Goal: Information Seeking & Learning: Check status

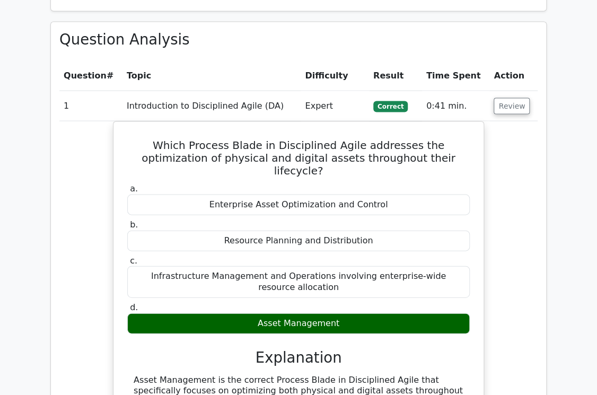
scroll to position [764, 0]
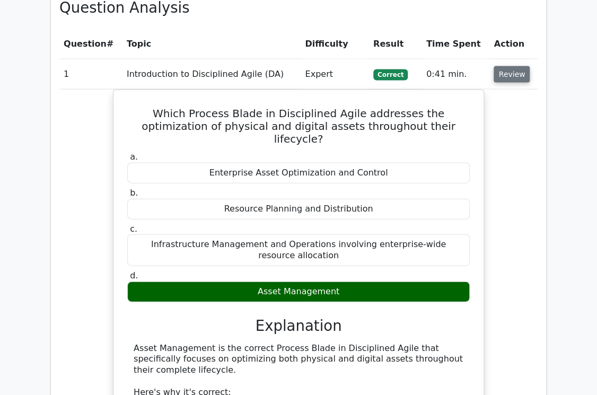
click at [503, 66] on button "Review" at bounding box center [512, 74] width 36 height 16
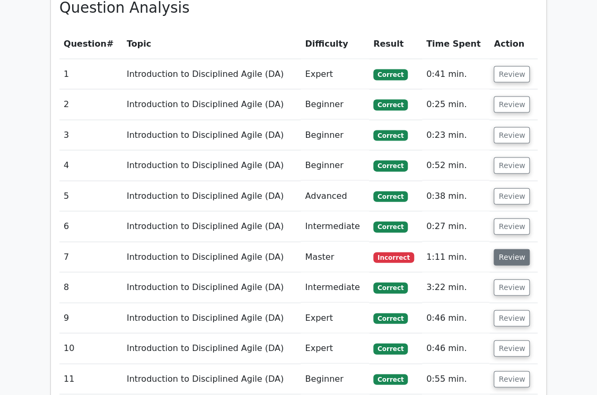
click at [506, 249] on button "Review" at bounding box center [512, 257] width 36 height 16
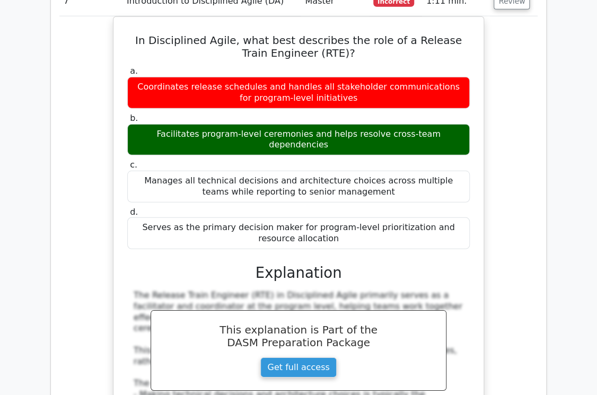
scroll to position [1018, 0]
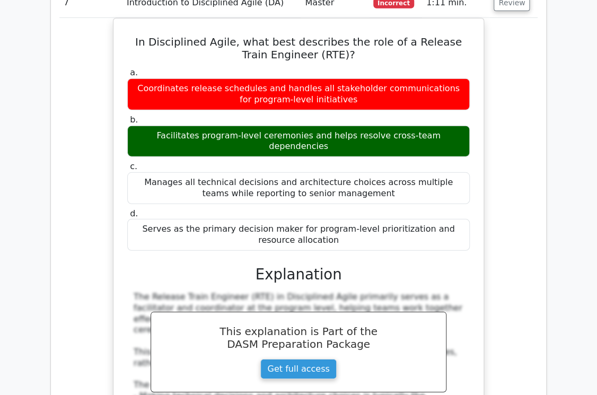
click at [87, 64] on div "In Disciplined Agile, what best describes the role of a Release Train Engineer …" at bounding box center [298, 271] width 478 height 506
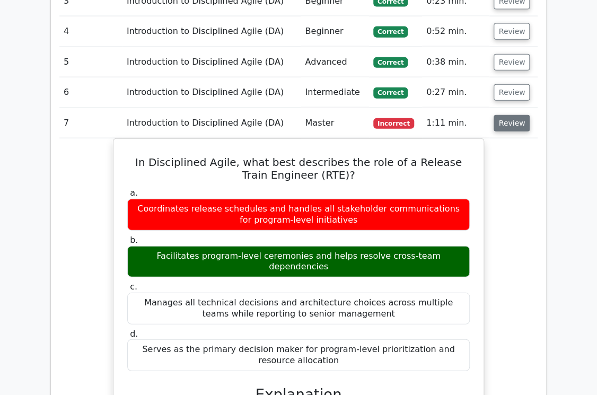
scroll to position [891, 0]
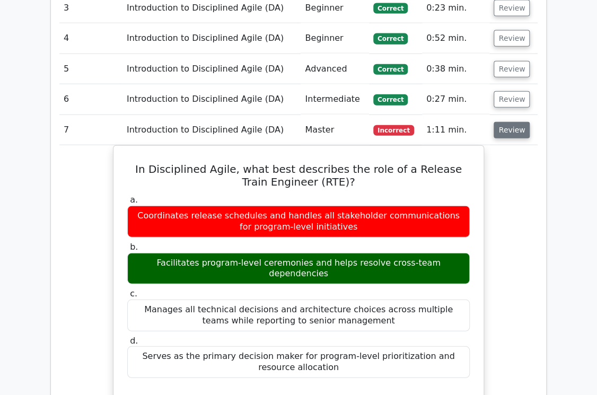
click at [500, 122] on button "Review" at bounding box center [512, 130] width 36 height 16
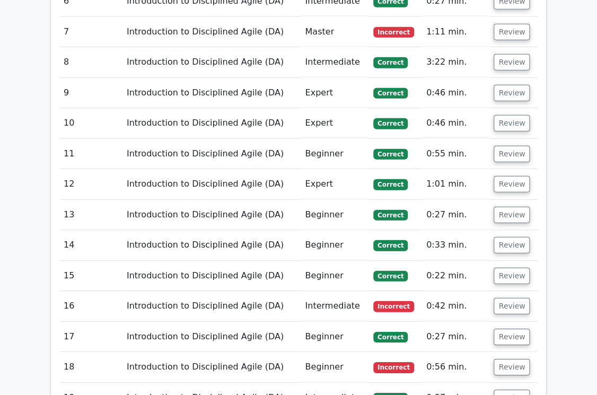
scroll to position [1060, 0]
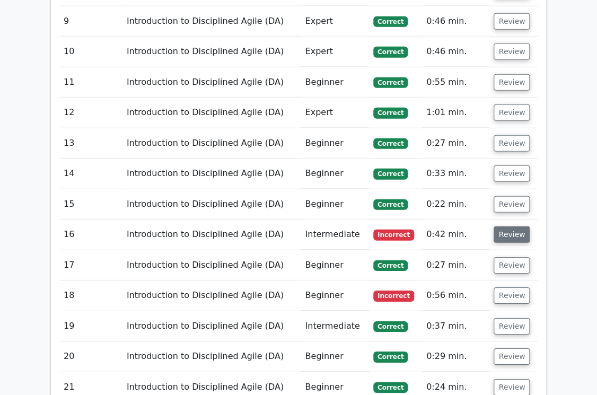
click at [508, 226] on button "Review" at bounding box center [512, 234] width 36 height 16
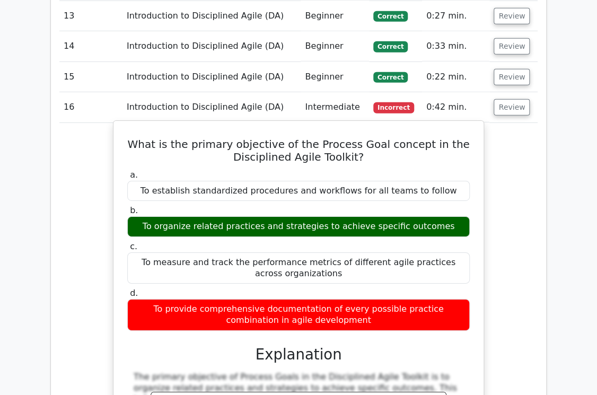
scroll to position [1230, 0]
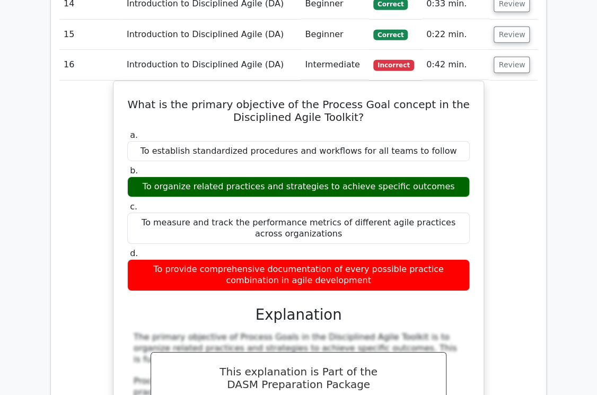
click at [85, 111] on div "What is the primary objective of the Process Goal concept in the Disciplined Ag…" at bounding box center [298, 345] width 478 height 529
click at [502, 57] on button "Review" at bounding box center [512, 65] width 36 height 16
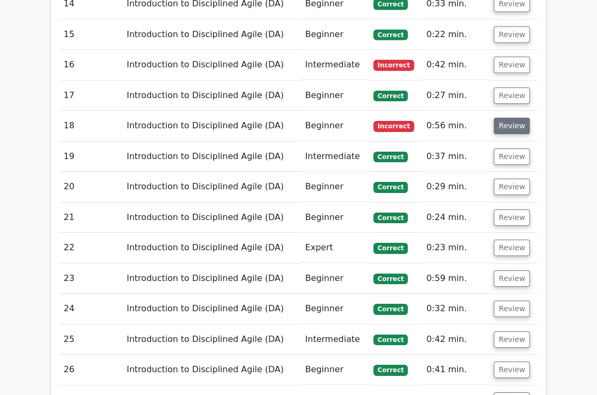
click at [513, 118] on button "Review" at bounding box center [512, 126] width 36 height 16
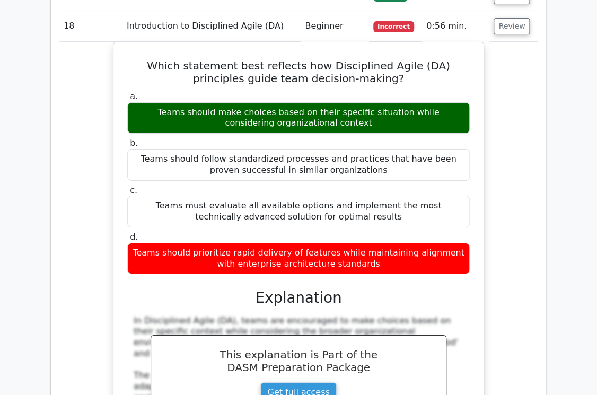
scroll to position [1315, 0]
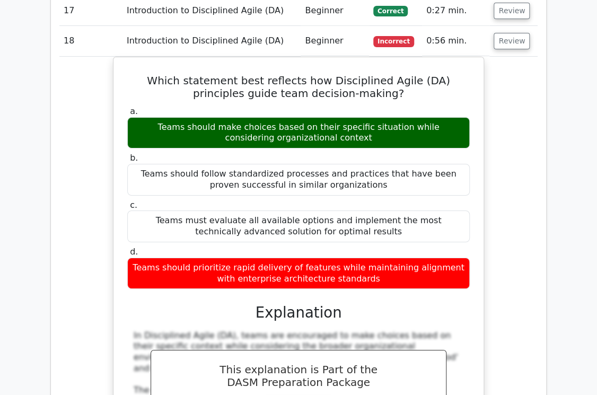
click at [72, 73] on div "Which statement best reflects how Disciplined Agile (DA) principles guide team …" at bounding box center [298, 310] width 478 height 506
click at [515, 33] on button "Review" at bounding box center [512, 41] width 36 height 16
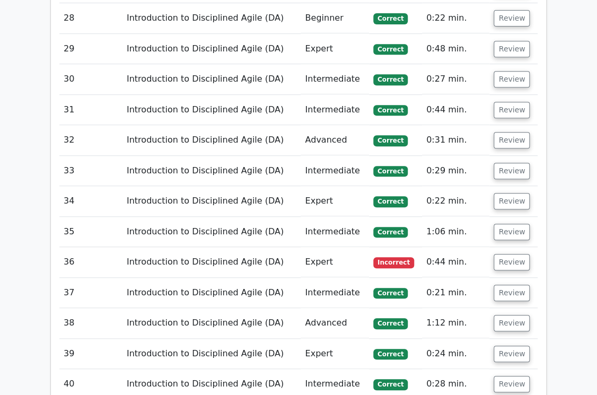
scroll to position [1697, 0]
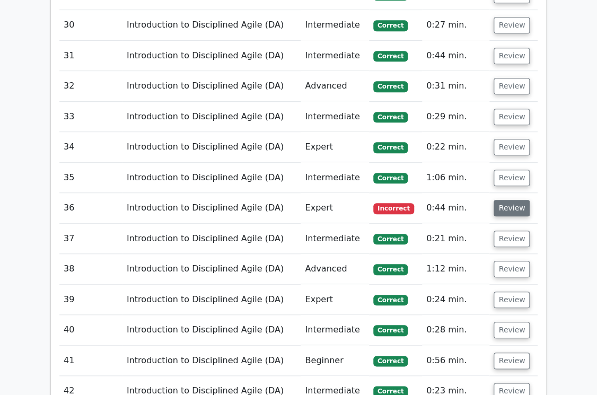
click at [517, 200] on button "Review" at bounding box center [512, 208] width 36 height 16
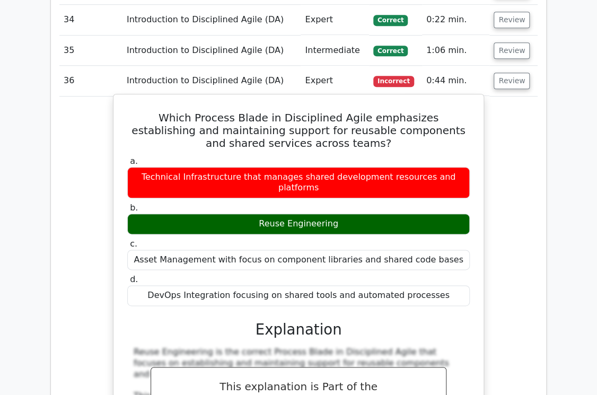
scroll to position [1866, 0]
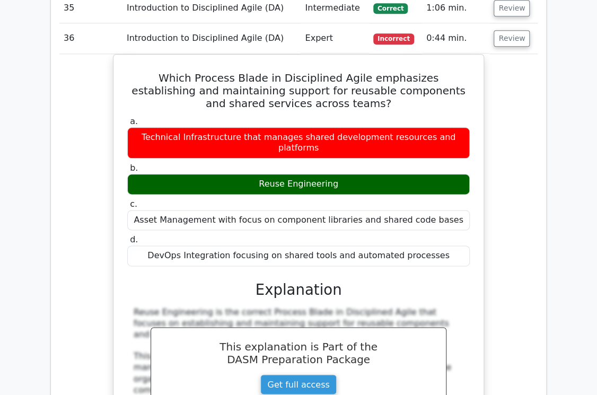
click at [81, 71] on div "Which Process Blade in Disciplined Agile emphasizes establishing and maintainin…" at bounding box center [298, 330] width 478 height 552
click at [501, 30] on button "Review" at bounding box center [512, 38] width 36 height 16
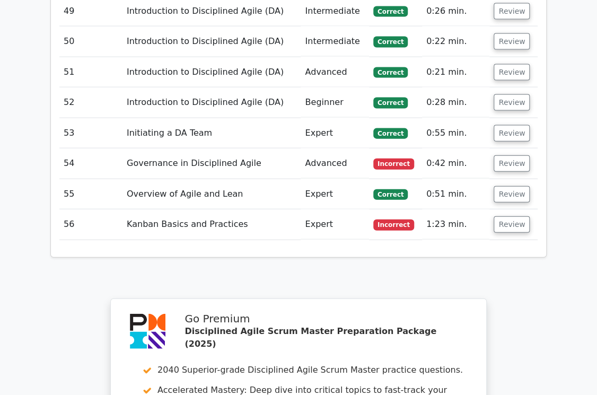
scroll to position [2291, 0]
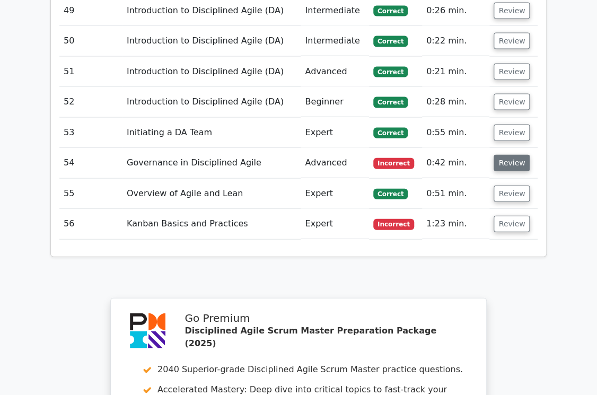
click at [512, 155] on button "Review" at bounding box center [512, 163] width 36 height 16
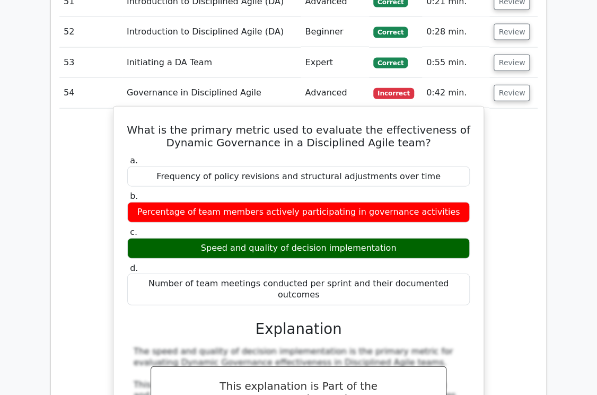
scroll to position [2375, 0]
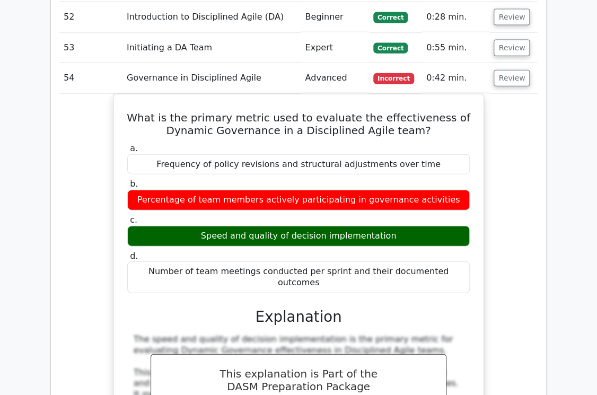
click at [82, 94] on div "What is the primary metric used to evaluate the effectiveness of Dynamic Govern…" at bounding box center [298, 347] width 478 height 506
click at [500, 70] on button "Review" at bounding box center [512, 78] width 36 height 16
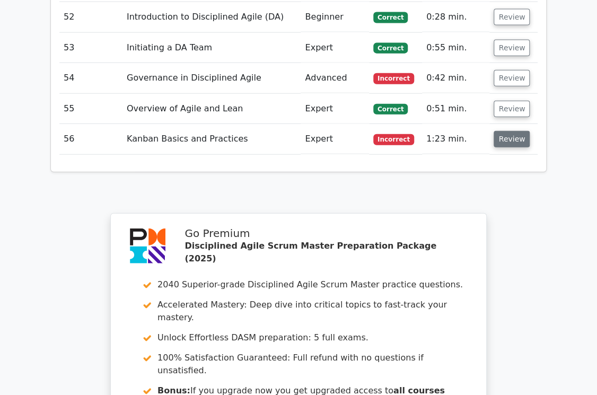
click at [505, 131] on button "Review" at bounding box center [512, 139] width 36 height 16
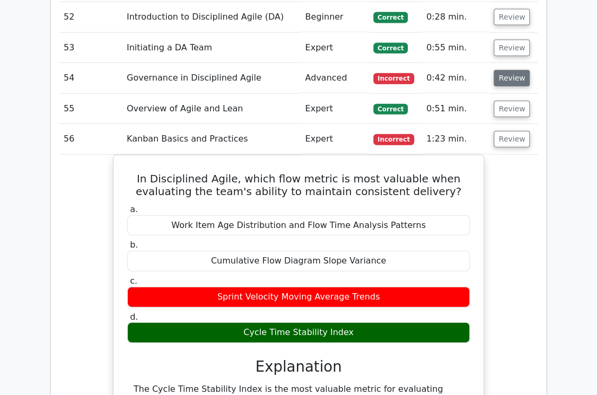
click at [504, 70] on button "Review" at bounding box center [512, 78] width 36 height 16
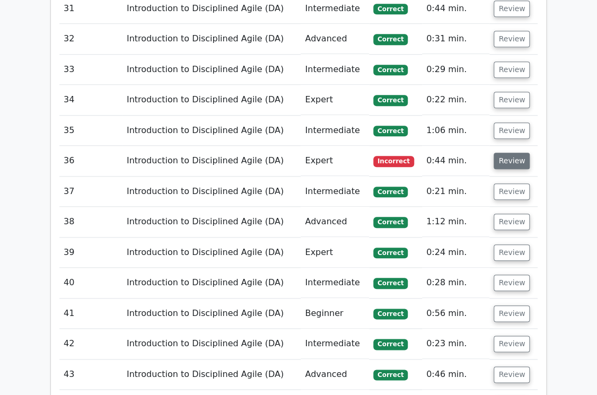
scroll to position [1739, 0]
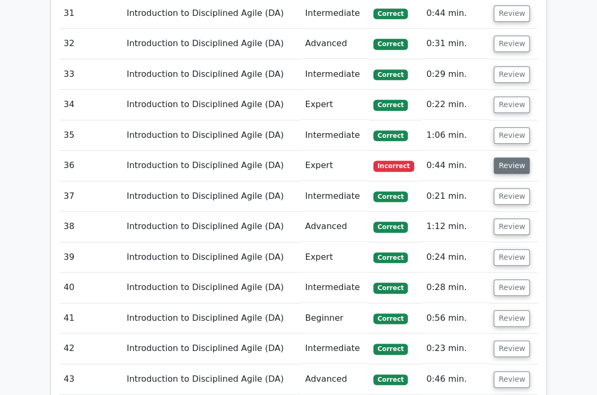
click at [512, 157] on button "Review" at bounding box center [512, 165] width 36 height 16
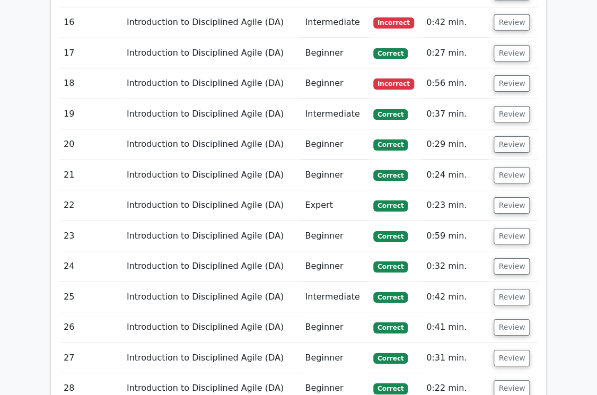
scroll to position [1188, 0]
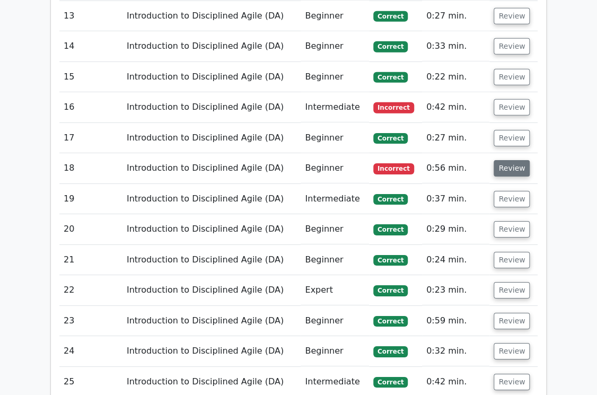
click at [510, 160] on button "Review" at bounding box center [512, 168] width 36 height 16
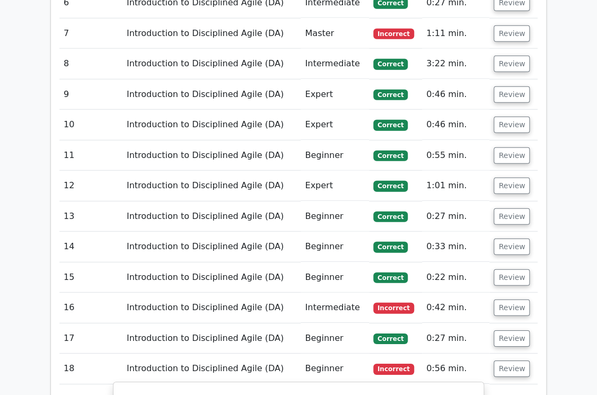
scroll to position [976, 0]
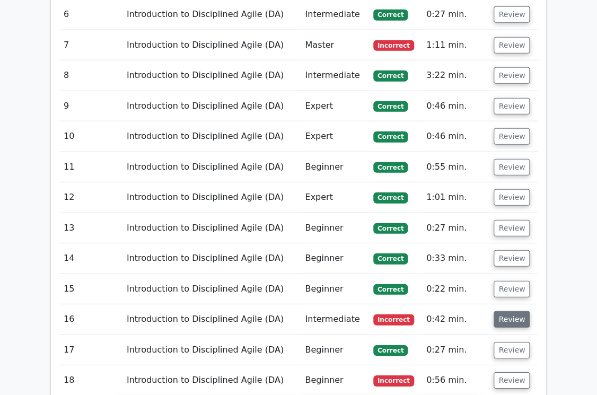
click at [509, 311] on button "Review" at bounding box center [512, 319] width 36 height 16
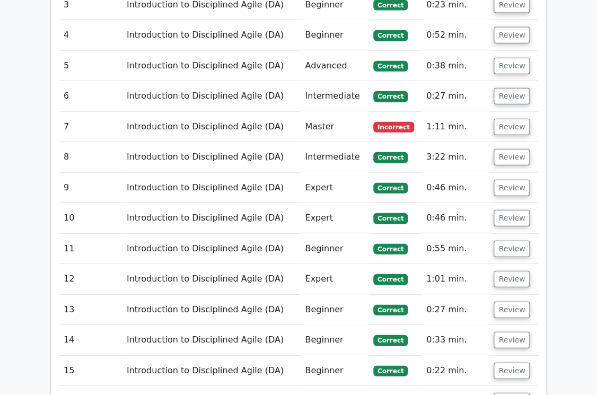
scroll to position [891, 0]
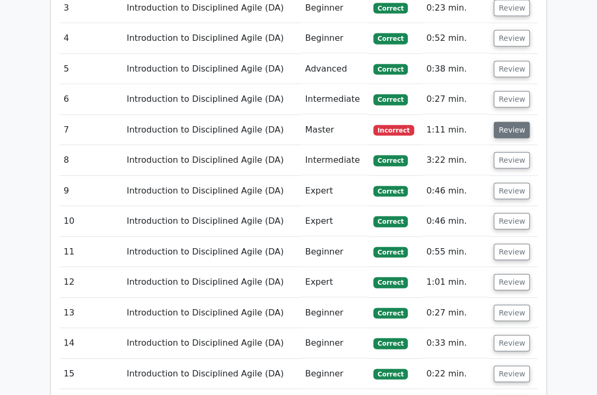
click at [514, 122] on button "Review" at bounding box center [512, 130] width 36 height 16
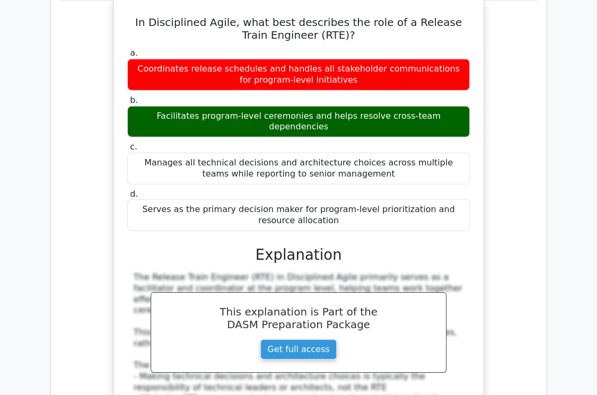
scroll to position [933, 0]
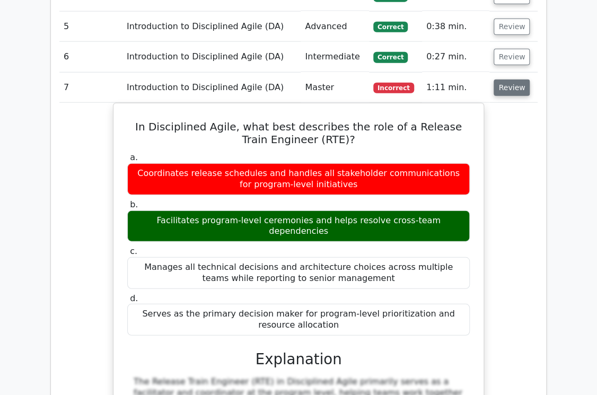
click at [503, 80] on button "Review" at bounding box center [512, 88] width 36 height 16
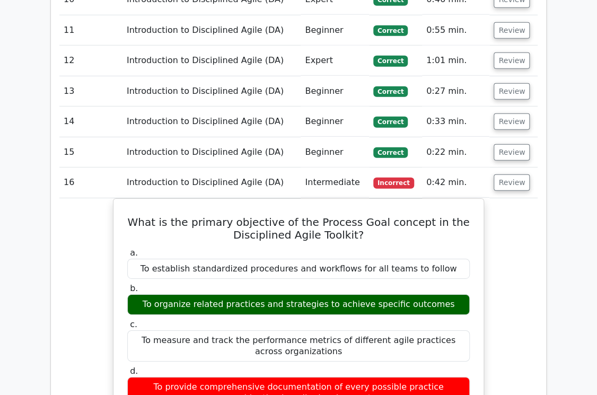
scroll to position [1145, 0]
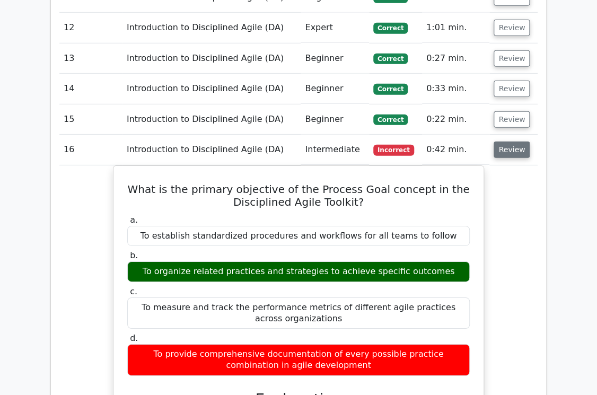
click at [502, 142] on button "Review" at bounding box center [512, 150] width 36 height 16
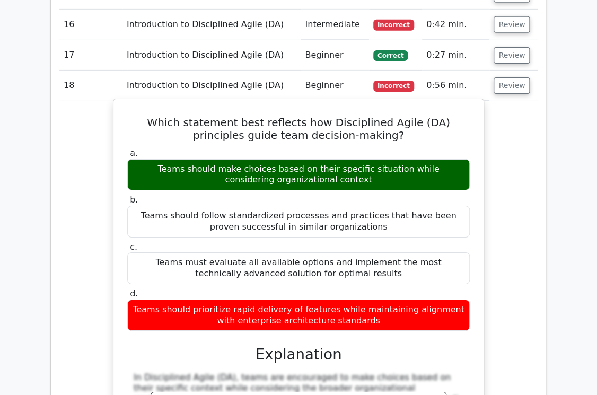
scroll to position [1273, 0]
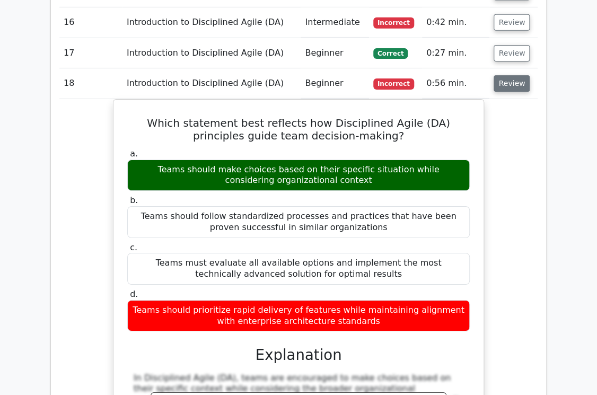
click at [503, 75] on button "Review" at bounding box center [512, 83] width 36 height 16
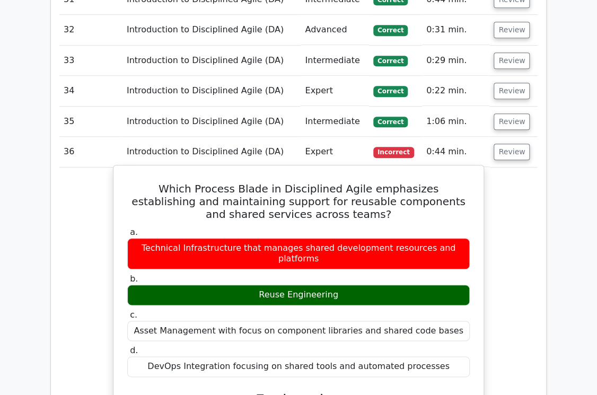
scroll to position [1782, 0]
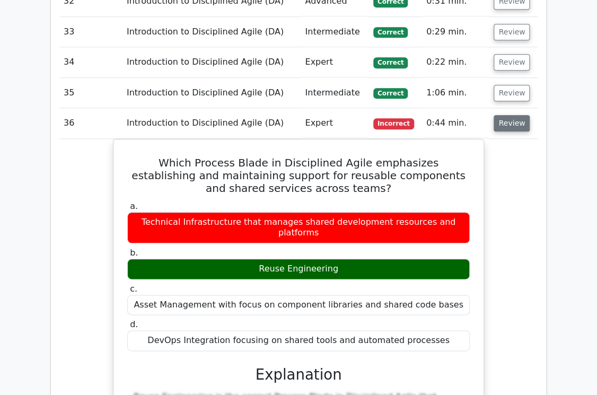
click at [504, 115] on button "Review" at bounding box center [512, 123] width 36 height 16
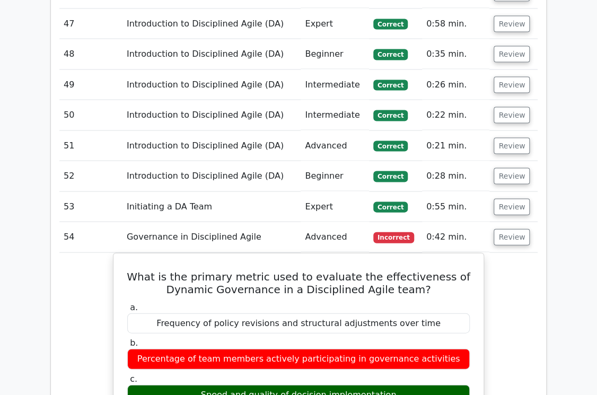
scroll to position [2291, 0]
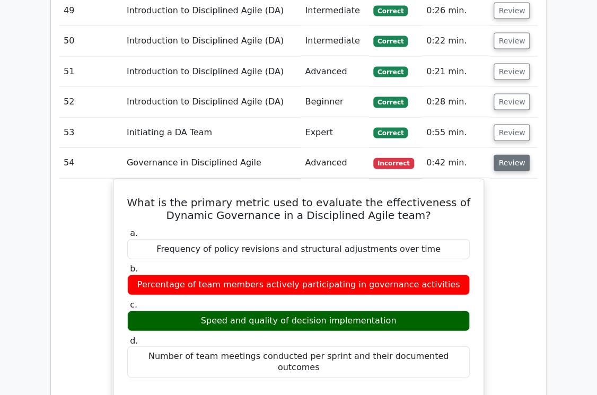
click at [510, 155] on button "Review" at bounding box center [512, 163] width 36 height 16
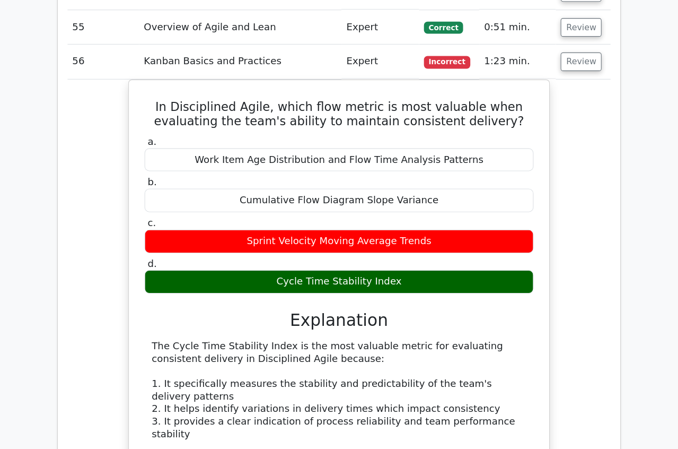
scroll to position [2503, 0]
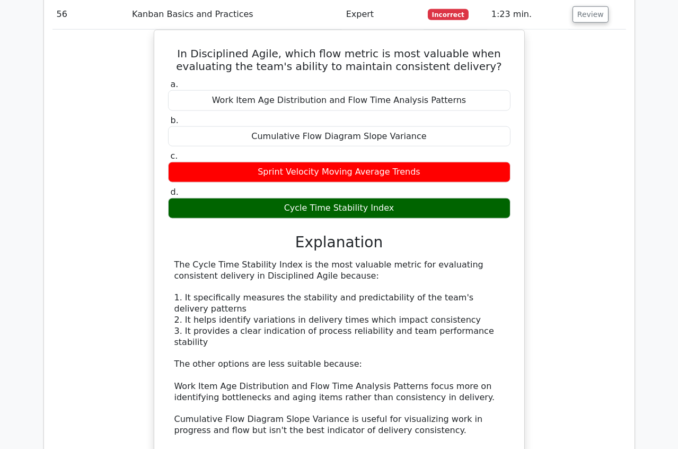
drag, startPoint x: 565, startPoint y: 7, endPoint x: 100, endPoint y: 291, distance: 544.2
click at [100, 291] on div "In Disciplined Agile, which flow metric is most valuable when evaluating the te…" at bounding box center [339, 278] width 574 height 496
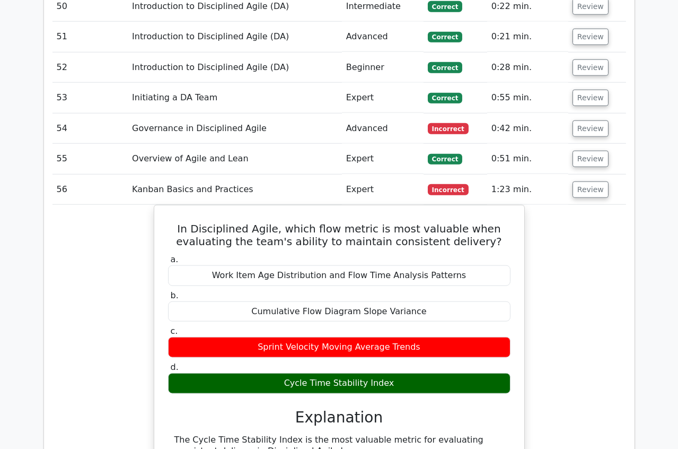
scroll to position [2310, 0]
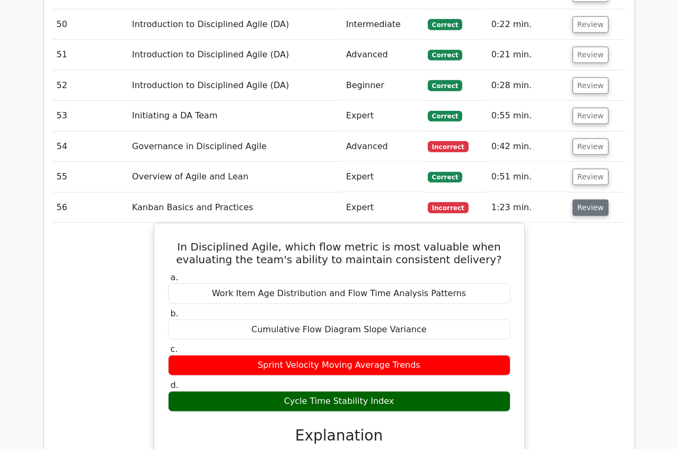
click at [586, 199] on button "Review" at bounding box center [591, 207] width 36 height 16
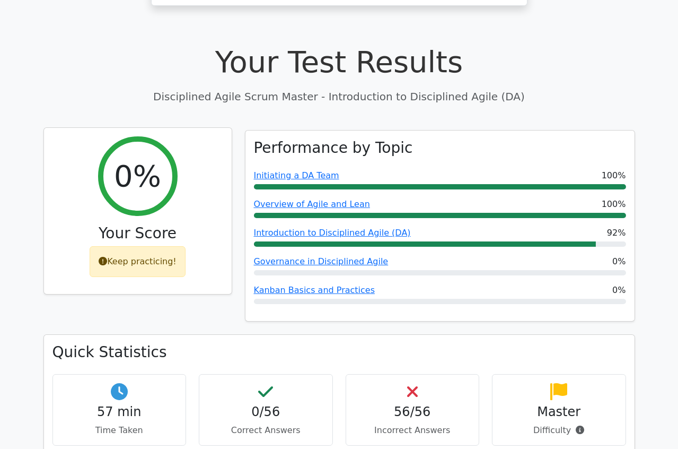
scroll to position [227, 0]
